Goal: Task Accomplishment & Management: Manage account settings

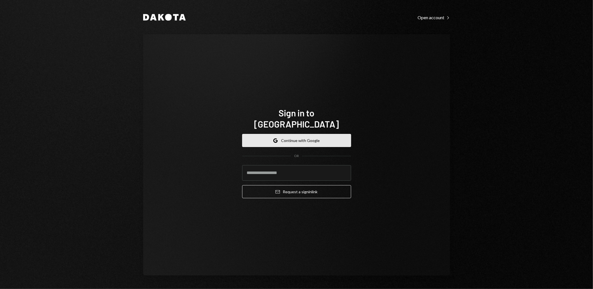
click at [332, 134] on button "Google Continue with Google" at bounding box center [296, 140] width 109 height 13
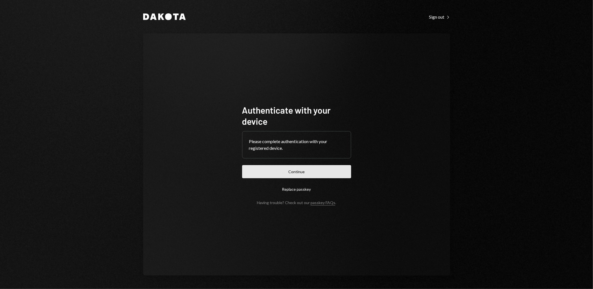
click at [293, 171] on button "Continue" at bounding box center [296, 171] width 109 height 13
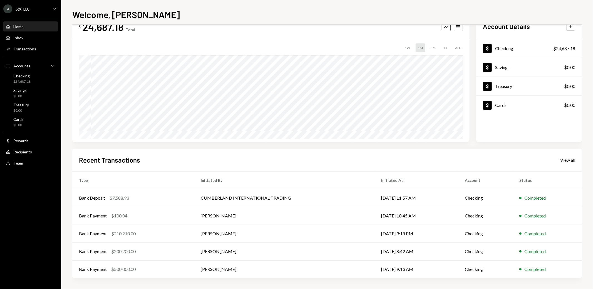
scroll to position [20, 0]
click at [431, 47] on div "3M" at bounding box center [433, 47] width 9 height 9
click at [567, 160] on div "View all" at bounding box center [568, 160] width 15 height 6
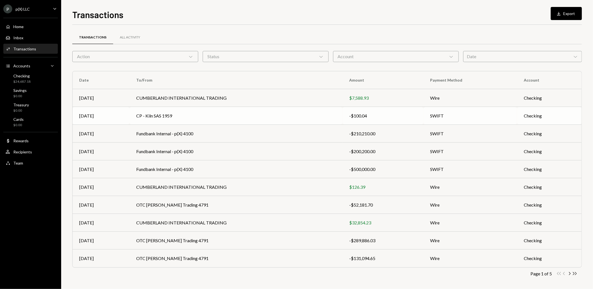
click at [452, 110] on td "SWIFT" at bounding box center [471, 116] width 94 height 18
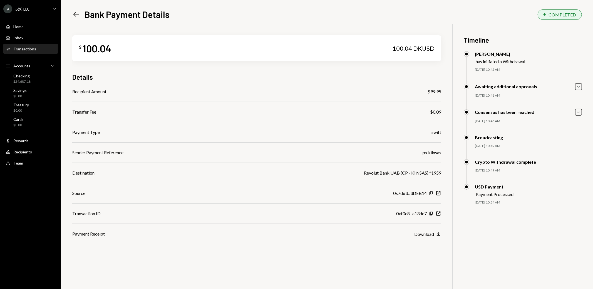
click at [74, 13] on icon "Left Arrow" at bounding box center [76, 14] width 8 height 8
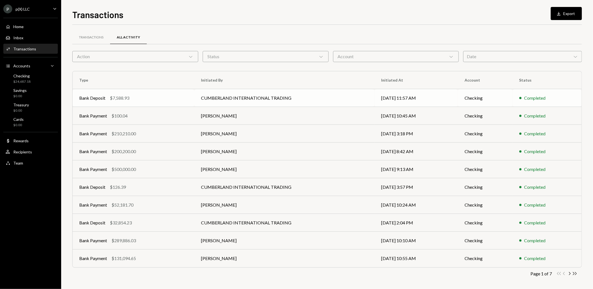
click at [268, 100] on td "CUMBERLAND INTERNATIONAL TRADING" at bounding box center [284, 98] width 180 height 18
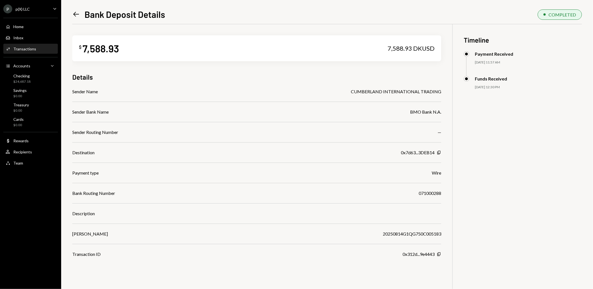
click at [78, 15] on icon "Left Arrow" at bounding box center [76, 14] width 8 height 8
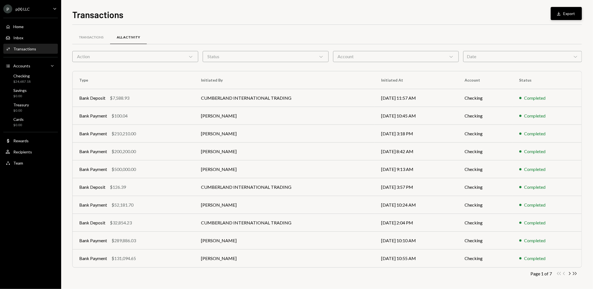
click at [561, 16] on icon "Download" at bounding box center [559, 14] width 6 height 6
click at [85, 38] on div "Transactions" at bounding box center [91, 37] width 24 height 5
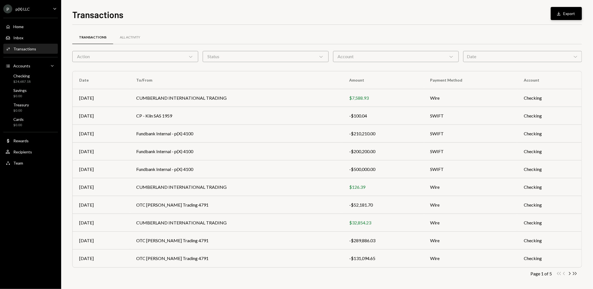
click at [554, 14] on button "Download Export" at bounding box center [566, 13] width 31 height 13
click at [376, 116] on div "-$100.04" at bounding box center [383, 115] width 68 height 7
